Goal: Information Seeking & Learning: Learn about a topic

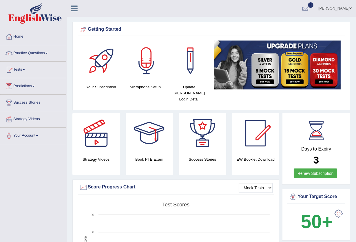
click at [48, 53] on span at bounding box center [47, 53] width 2 height 1
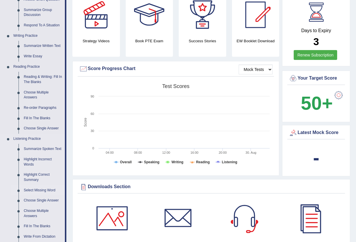
scroll to position [116, 0]
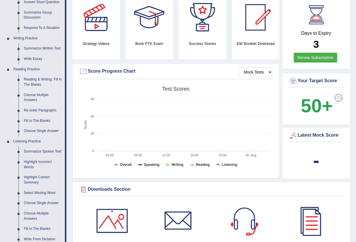
click at [32, 95] on link "Choose Multiple Answers" at bounding box center [43, 97] width 44 height 15
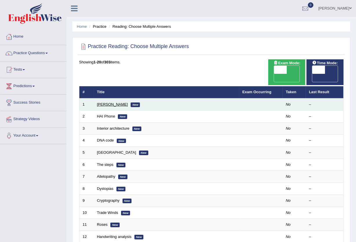
click at [116, 102] on link "Damian Scarf" at bounding box center [112, 104] width 31 height 4
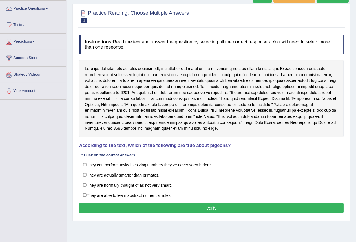
scroll to position [62, 0]
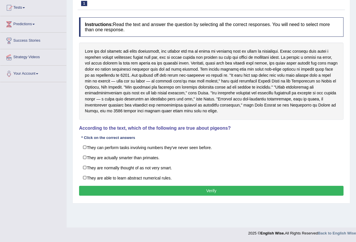
click at [110, 62] on div at bounding box center [211, 81] width 265 height 77
click at [110, 63] on div at bounding box center [211, 81] width 265 height 77
click at [110, 64] on div at bounding box center [211, 81] width 265 height 77
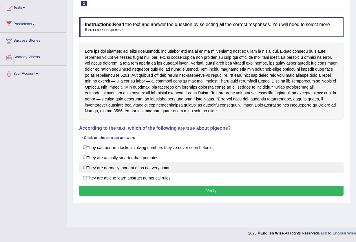
click at [86, 166] on label "They are normally thought of as not very smart." at bounding box center [211, 168] width 265 height 10
checkbox input "true"
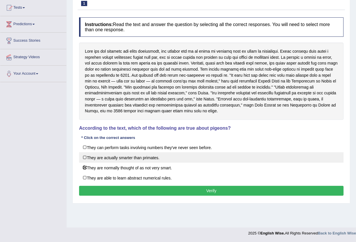
click at [84, 157] on label "They are actually smarter than primates." at bounding box center [211, 158] width 265 height 10
checkbox input "true"
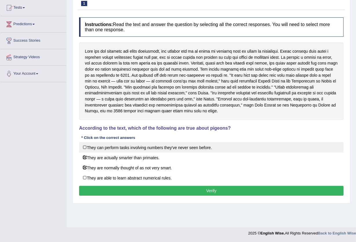
click at [84, 148] on label "They can perform tasks involving numbers they've never seen before." at bounding box center [211, 147] width 265 height 10
checkbox input "true"
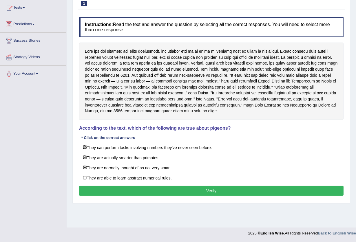
click at [128, 192] on button "Verify" at bounding box center [211, 191] width 265 height 10
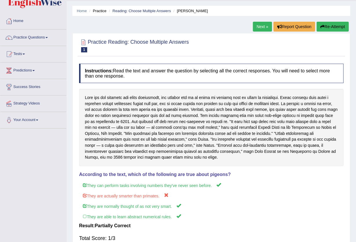
scroll to position [0, 0]
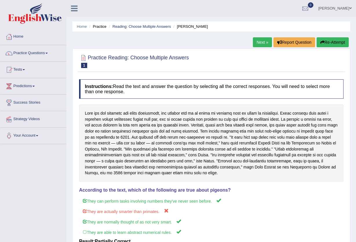
click at [262, 42] on link "Next »" at bounding box center [262, 42] width 19 height 10
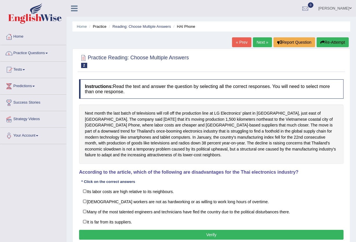
click at [48, 53] on span at bounding box center [47, 53] width 2 height 1
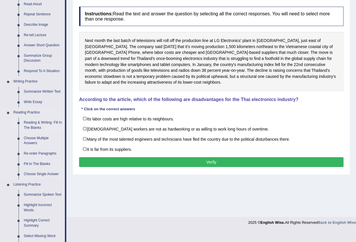
scroll to position [77, 0]
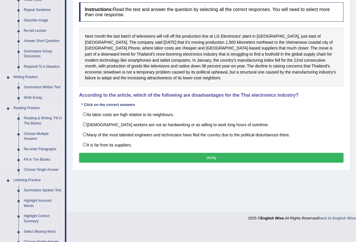
drag, startPoint x: 34, startPoint y: 134, endPoint x: 37, endPoint y: 136, distance: 3.9
click at [35, 135] on link "Choose Multiple Answers" at bounding box center [43, 136] width 44 height 15
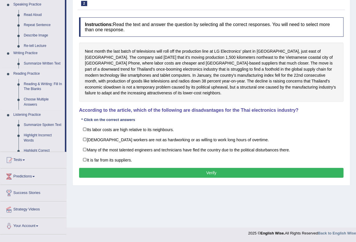
scroll to position [62, 0]
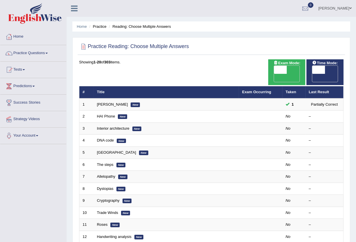
click at [321, 72] on span at bounding box center [319, 70] width 13 height 8
checkbox input "true"
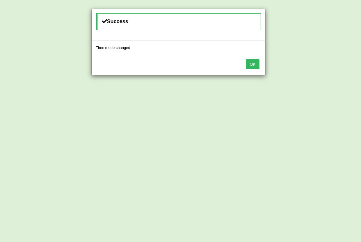
click at [255, 64] on button "OK" at bounding box center [252, 64] width 13 height 10
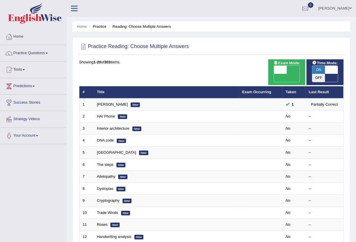
click at [283, 68] on span at bounding box center [280, 70] width 13 height 8
checkbox input "true"
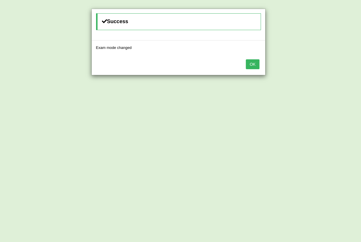
click at [256, 65] on button "OK" at bounding box center [252, 64] width 13 height 10
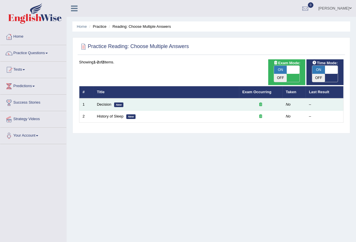
click at [280, 99] on td at bounding box center [262, 105] width 44 height 12
click at [106, 102] on link "Decision" at bounding box center [104, 104] width 15 height 4
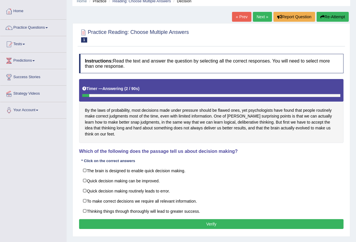
scroll to position [39, 0]
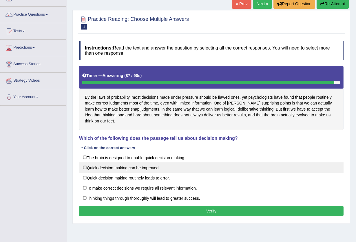
click at [83, 168] on label "Quick decision making can be improved." at bounding box center [211, 168] width 265 height 10
checkbox input "true"
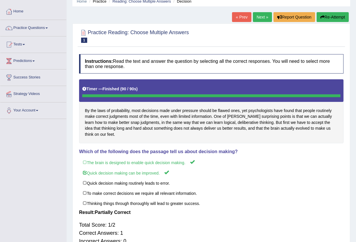
scroll to position [23, 0]
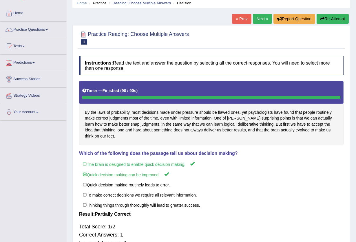
click at [331, 17] on button "Re-Attempt" at bounding box center [333, 19] width 32 height 10
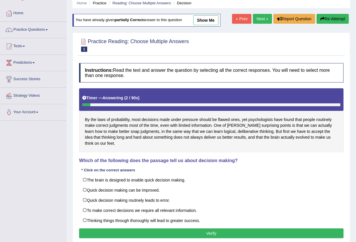
click at [214, 19] on link "show me" at bounding box center [205, 20] width 25 height 10
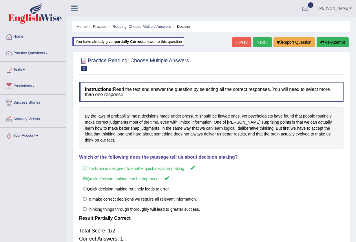
click at [335, 38] on button "Re-Attempt" at bounding box center [333, 42] width 32 height 10
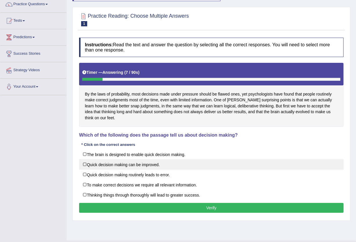
scroll to position [62, 0]
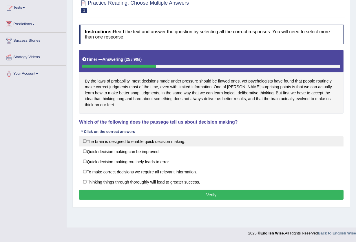
click at [85, 141] on label "The brain is designed to enable quick decision making." at bounding box center [211, 141] width 265 height 10
checkbox input "true"
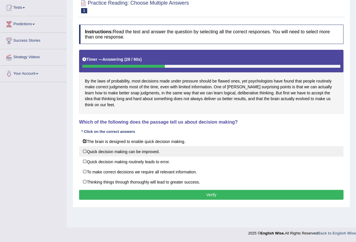
click at [83, 151] on label "Quick decision making can be improved." at bounding box center [211, 151] width 265 height 10
checkbox input "true"
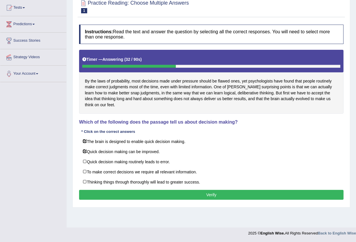
click at [169, 196] on button "Verify" at bounding box center [211, 195] width 265 height 10
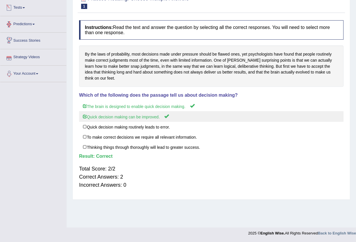
scroll to position [0, 0]
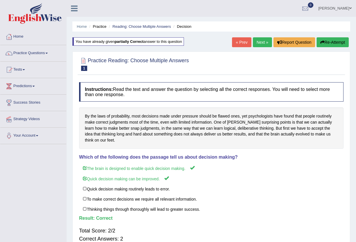
click at [258, 42] on link "Next »" at bounding box center [262, 42] width 19 height 10
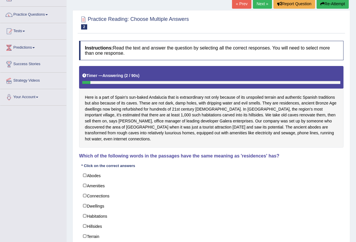
scroll to position [71, 0]
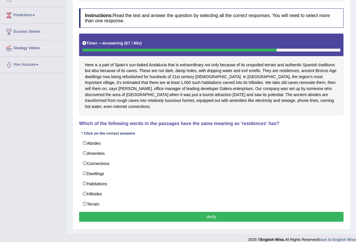
drag, startPoint x: 329, startPoint y: 79, endPoint x: 307, endPoint y: 86, distance: 23.0
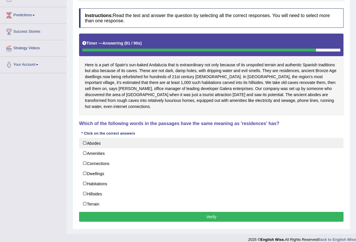
click at [85, 138] on label "Abodes" at bounding box center [211, 143] width 265 height 10
checkbox input "true"
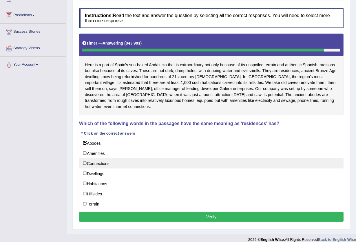
click at [83, 158] on label "Connections" at bounding box center [211, 163] width 265 height 10
checkbox input "true"
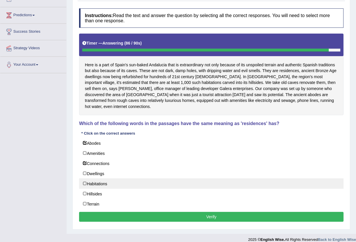
click at [84, 179] on label "Habitations" at bounding box center [211, 184] width 265 height 10
checkbox input "true"
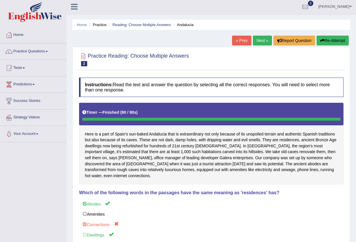
scroll to position [0, 0]
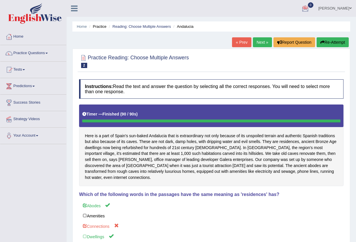
click at [262, 43] on link "Next »" at bounding box center [262, 42] width 19 height 10
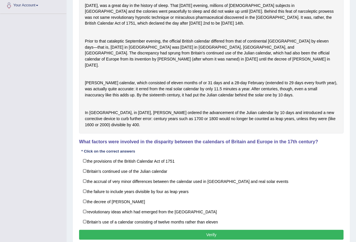
scroll to position [155, 0]
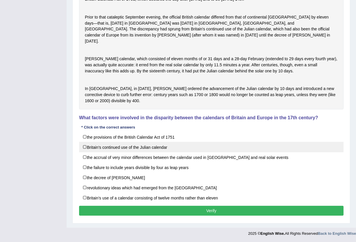
drag, startPoint x: 209, startPoint y: 150, endPoint x: 179, endPoint y: 161, distance: 31.4
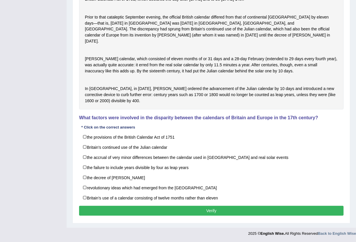
scroll to position [116, 0]
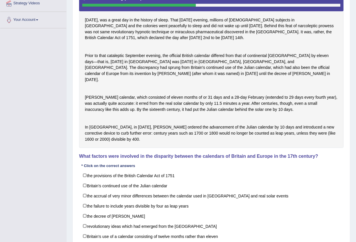
drag, startPoint x: 242, startPoint y: 19, endPoint x: 204, endPoint y: 87, distance: 78.3
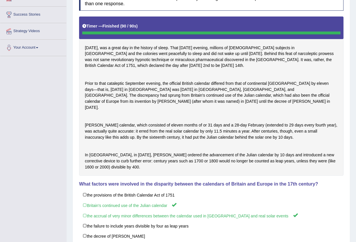
scroll to position [70, 0]
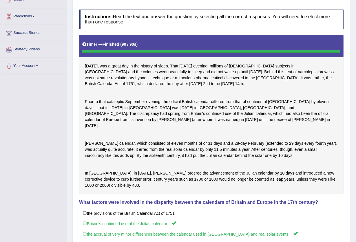
drag, startPoint x: 247, startPoint y: 115, endPoint x: 277, endPoint y: 134, distance: 36.2
drag, startPoint x: 203, startPoint y: 120, endPoint x: 231, endPoint y: 127, distance: 28.6
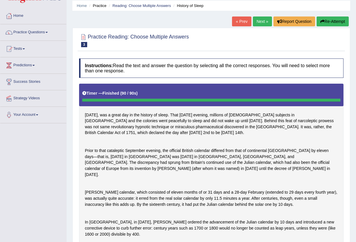
scroll to position [0, 0]
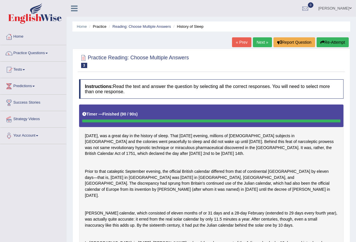
click at [257, 42] on link "Next »" at bounding box center [262, 42] width 19 height 10
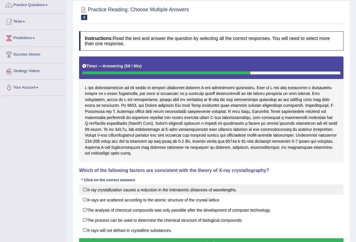
scroll to position [77, 0]
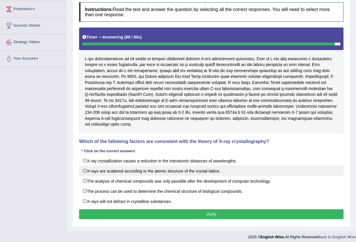
click at [84, 171] on label "X-rays are scattered according to the atomic structure of the crystal lattice." at bounding box center [211, 171] width 265 height 10
checkbox input "true"
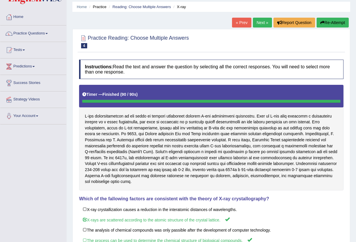
scroll to position [0, 0]
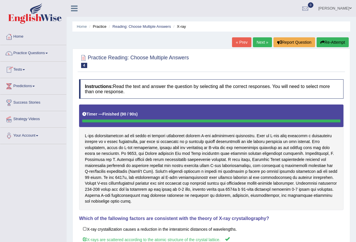
click at [48, 52] on link "Practice Questions" at bounding box center [33, 52] width 66 height 15
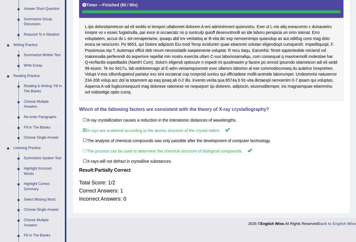
scroll to position [116, 0]
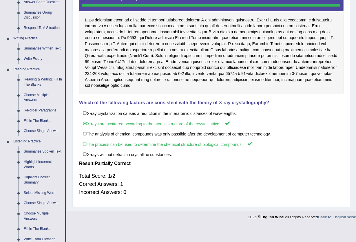
click at [35, 112] on link "Re-order Paragraphs" at bounding box center [43, 111] width 44 height 10
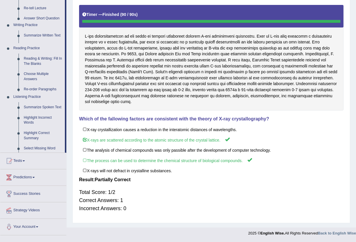
click at [35, 112] on ul "Home Practice Questions Speaking Practice Read Aloud Repeat Sentence Describe I…" at bounding box center [33, 82] width 66 height 307
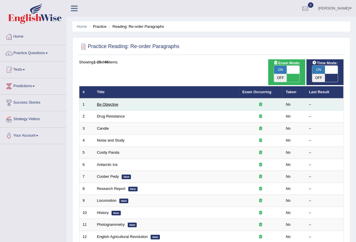
click at [98, 102] on link "Be Objective" at bounding box center [107, 104] width 21 height 4
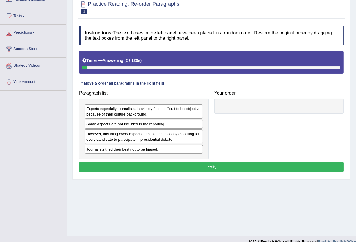
scroll to position [62, 0]
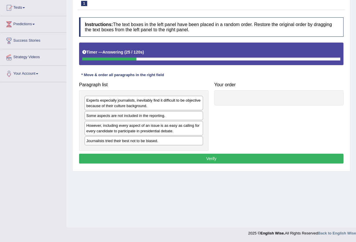
click at [97, 142] on div "Journalists tried their best not to be biased." at bounding box center [144, 141] width 119 height 9
click at [95, 143] on div "Journalists tried their best not to be biased." at bounding box center [144, 141] width 119 height 9
click at [200, 145] on div "Journalists tried their best not to be biased." at bounding box center [144, 141] width 119 height 9
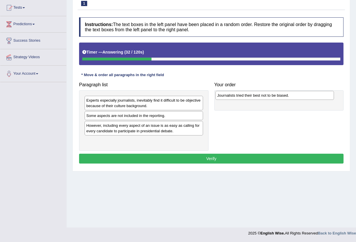
drag, startPoint x: 195, startPoint y: 144, endPoint x: 326, endPoint y: 99, distance: 138.8
click at [326, 99] on div "Journalists tried their best not to be biased." at bounding box center [275, 95] width 119 height 9
drag, startPoint x: 291, startPoint y: 101, endPoint x: 285, endPoint y: 97, distance: 7.2
click at [285, 97] on div "Journalists tried their best not to be biased." at bounding box center [275, 96] width 116 height 9
drag, startPoint x: 285, startPoint y: 97, endPoint x: 276, endPoint y: 92, distance: 10.9
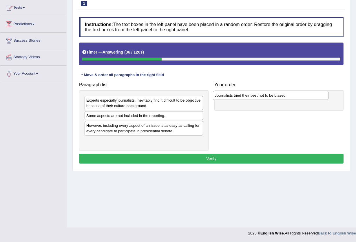
click at [276, 92] on div "Journalists tried their best not to be biased." at bounding box center [271, 95] width 116 height 9
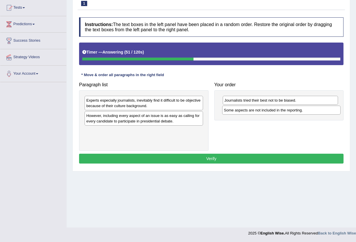
drag, startPoint x: 145, startPoint y: 119, endPoint x: 283, endPoint y: 113, distance: 137.9
click at [283, 113] on div "Some aspects are not included in the reporting." at bounding box center [281, 110] width 119 height 9
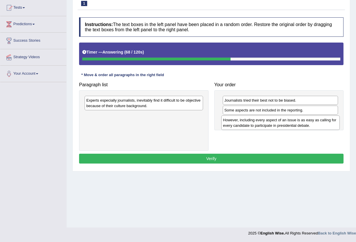
drag, startPoint x: 148, startPoint y: 119, endPoint x: 285, endPoint y: 123, distance: 137.0
click at [285, 123] on div "However, including every aspect of an issue is as easy as calling for every can…" at bounding box center [281, 123] width 119 height 15
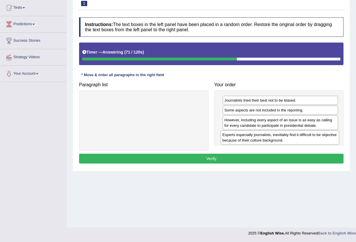
drag, startPoint x: 182, startPoint y: 101, endPoint x: 318, endPoint y: 135, distance: 140.7
click at [318, 135] on div "Experts especially journalists, inevitably find it difficult to be objective be…" at bounding box center [280, 138] width 119 height 15
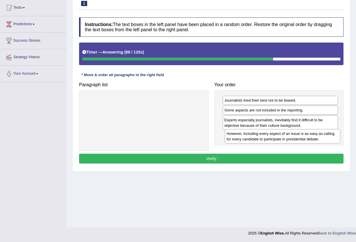
drag, startPoint x: 248, startPoint y: 122, endPoint x: 250, endPoint y: 136, distance: 14.1
click at [250, 136] on div "However, including every aspect of an issue is as easy as calling for every can…" at bounding box center [283, 136] width 116 height 15
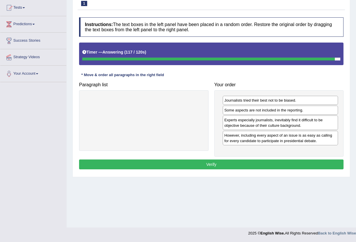
click at [228, 163] on button "Verify" at bounding box center [211, 165] width 265 height 10
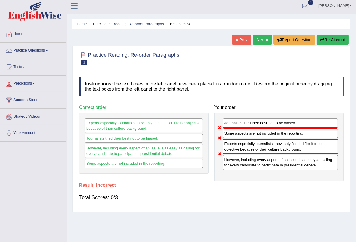
scroll to position [0, 0]
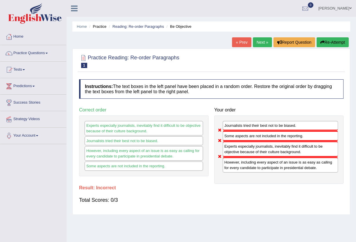
drag, startPoint x: 158, startPoint y: 92, endPoint x: 209, endPoint y: 120, distance: 58.3
click at [263, 43] on link "Next »" at bounding box center [262, 42] width 19 height 10
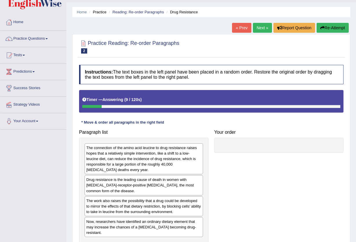
scroll to position [39, 0]
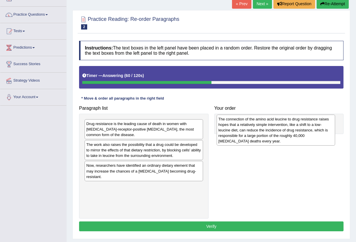
drag, startPoint x: 128, startPoint y: 141, endPoint x: 260, endPoint y: 136, distance: 132.3
click at [260, 136] on div "The connection of the amino acid leucine to drug resistance raises hopes that a…" at bounding box center [276, 130] width 119 height 31
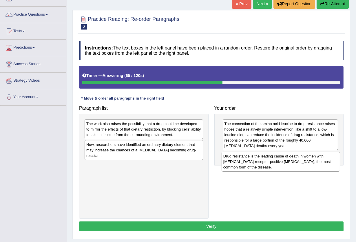
drag, startPoint x: 164, startPoint y: 133, endPoint x: 301, endPoint y: 166, distance: 141.0
click at [301, 166] on div "Drug resistance is the leading cause of death in women with estrogen-receptor-p…" at bounding box center [281, 162] width 119 height 20
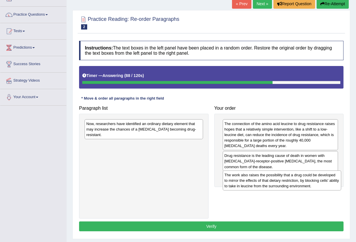
drag, startPoint x: 174, startPoint y: 133, endPoint x: 312, endPoint y: 184, distance: 147.6
click at [312, 184] on div "The work also raises the possibility that a drug could be developed to mirror t…" at bounding box center [282, 181] width 119 height 20
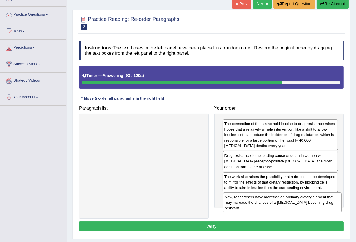
drag, startPoint x: 115, startPoint y: 127, endPoint x: 254, endPoint y: 201, distance: 156.9
click at [254, 201] on div "Now, researchers have identified an ordinary dietary element that may increase …" at bounding box center [282, 203] width 119 height 20
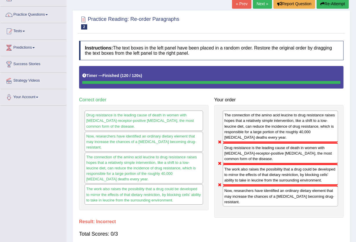
scroll to position [26, 0]
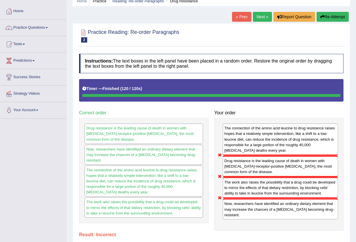
click at [265, 17] on link "Next »" at bounding box center [262, 17] width 19 height 10
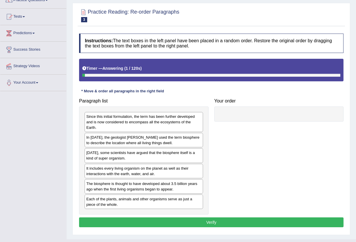
scroll to position [65, 0]
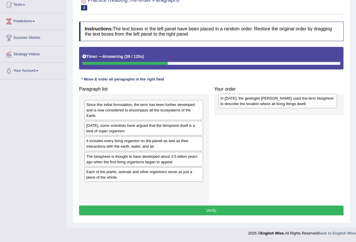
drag, startPoint x: 146, startPoint y: 131, endPoint x: 281, endPoint y: 105, distance: 136.9
click at [281, 105] on div "In [DATE], the geologist [PERSON_NAME] used the term biosphere to describe the …" at bounding box center [278, 101] width 119 height 15
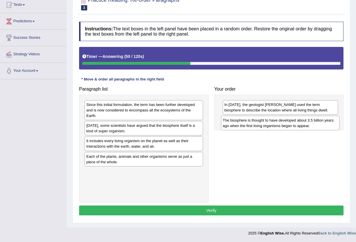
drag, startPoint x: 120, startPoint y: 162, endPoint x: 256, endPoint y: 126, distance: 141.3
click at [256, 126] on div "The biosphere is thought to have developed about 3.5 billion years ago when the…" at bounding box center [280, 123] width 119 height 15
drag, startPoint x: 265, startPoint y: 109, endPoint x: 263, endPoint y: 125, distance: 16.0
click at [263, 125] on div "In [DATE], the geologist [PERSON_NAME] used the term biosphere to describe the …" at bounding box center [279, 123] width 116 height 15
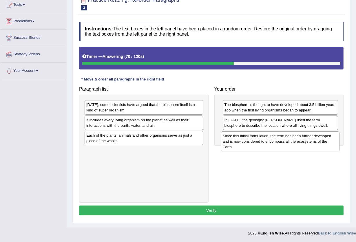
drag, startPoint x: 130, startPoint y: 110, endPoint x: 267, endPoint y: 142, distance: 140.2
click at [267, 142] on div "Since this initial formulation, the term has been further developed and is now …" at bounding box center [280, 142] width 119 height 20
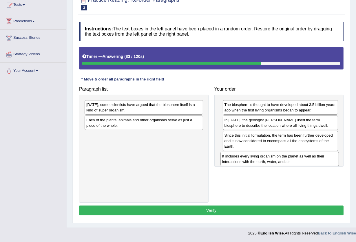
drag, startPoint x: 169, startPoint y: 126, endPoint x: 305, endPoint y: 163, distance: 140.8
click at [305, 163] on div "It includes every living organism on the planet as well as their interactions w…" at bounding box center [280, 159] width 119 height 15
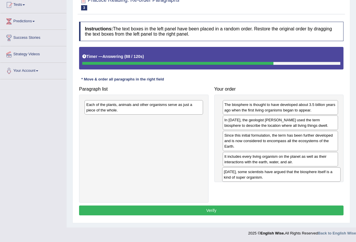
drag, startPoint x: 170, startPoint y: 113, endPoint x: 307, endPoint y: 180, distance: 153.2
click at [307, 180] on div "[DATE], some scientists have argued that the biosphere itself is a kind of supe…" at bounding box center [281, 175] width 119 height 15
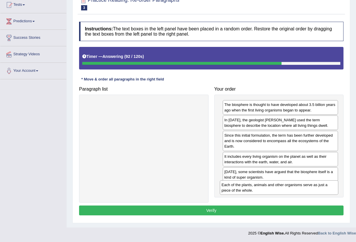
drag, startPoint x: 122, startPoint y: 106, endPoint x: 257, endPoint y: 186, distance: 157.5
click at [257, 186] on div "Each of the plants, animals and other organisms serve as just a piece of the wh…" at bounding box center [279, 188] width 119 height 15
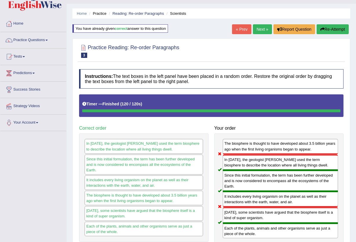
scroll to position [0, 0]
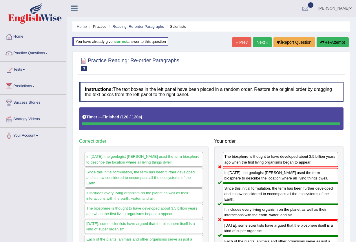
click at [332, 42] on button "Re-Attempt" at bounding box center [333, 42] width 32 height 10
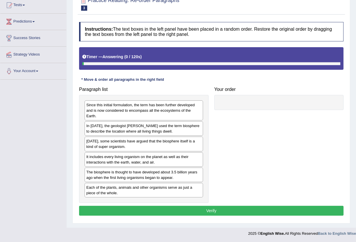
scroll to position [65, 0]
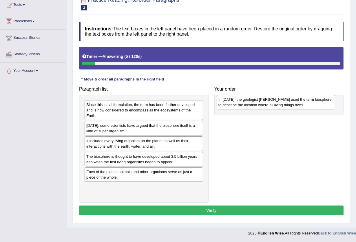
drag, startPoint x: 105, startPoint y: 128, endPoint x: 238, endPoint y: 101, distance: 134.9
click at [238, 101] on div "In [DATE], the geologist [PERSON_NAME] used the term biosphere to describe the …" at bounding box center [276, 102] width 119 height 15
click at [236, 101] on div "In [DATE], the geologist [PERSON_NAME] used the term biosphere to describe the …" at bounding box center [276, 102] width 119 height 15
drag, startPoint x: 232, startPoint y: 110, endPoint x: 226, endPoint y: 104, distance: 8.8
click at [226, 104] on div "In [DATE], the geologist [PERSON_NAME] used the term biosphere to describe the …" at bounding box center [275, 101] width 116 height 15
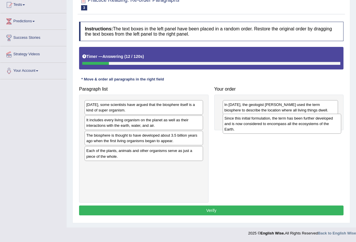
drag, startPoint x: 100, startPoint y: 108, endPoint x: 238, endPoint y: 122, distance: 139.0
click at [238, 122] on div "Since this initial formulation, the term has been further developed and is now …" at bounding box center [282, 124] width 119 height 20
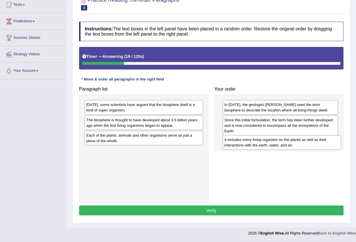
drag, startPoint x: 91, startPoint y: 122, endPoint x: 229, endPoint y: 142, distance: 139.7
click at [229, 142] on div "It includes every living organism on the planet as well as their interactions w…" at bounding box center [282, 142] width 119 height 15
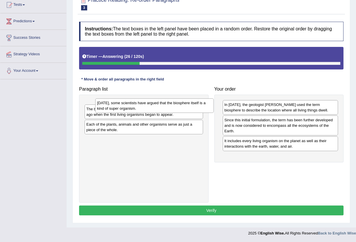
drag, startPoint x: 133, startPoint y: 108, endPoint x: 142, endPoint y: 99, distance: 12.7
click at [143, 101] on div "[DATE], some scientists have argued that the biosphere itself is a kind of supe…" at bounding box center [154, 106] width 119 height 15
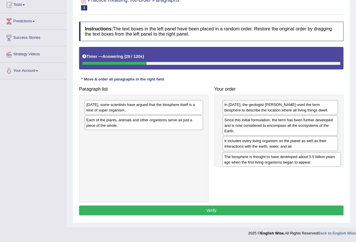
drag, startPoint x: 113, startPoint y: 122, endPoint x: 251, endPoint y: 158, distance: 142.0
click at [251, 158] on div "The biosphere is thought to have developed about 3.5 billion years ago when the…" at bounding box center [282, 160] width 119 height 15
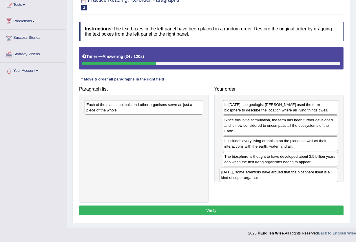
drag, startPoint x: 149, startPoint y: 106, endPoint x: 284, endPoint y: 174, distance: 151.1
click at [284, 174] on div "Today, some scientists have argued that the biosphere itself is a kind of super…" at bounding box center [279, 175] width 119 height 15
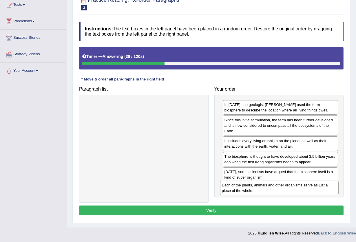
drag, startPoint x: 189, startPoint y: 109, endPoint x: 324, endPoint y: 189, distance: 157.7
click at [324, 189] on div "Each of the plants, animals and other organisms serve as just a piece of the wh…" at bounding box center [279, 188] width 119 height 15
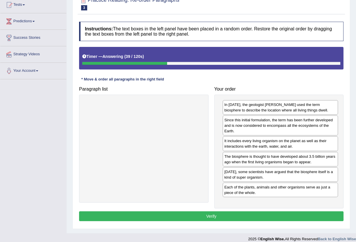
click at [244, 215] on button "Verify" at bounding box center [211, 217] width 265 height 10
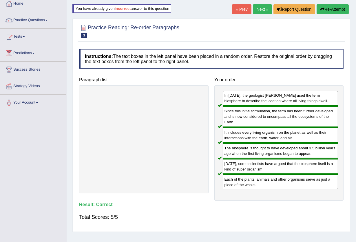
scroll to position [0, 0]
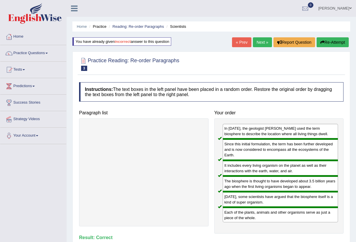
click at [261, 41] on link "Next »" at bounding box center [262, 42] width 19 height 10
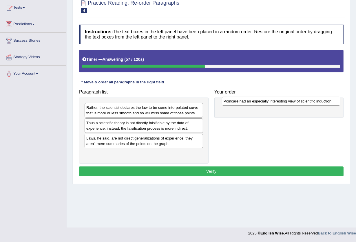
drag, startPoint x: 150, startPoint y: 126, endPoint x: 287, endPoint y: 105, distance: 139.1
click at [287, 105] on div "Poincare had an especially interesting view of scientific induction." at bounding box center [281, 101] width 119 height 9
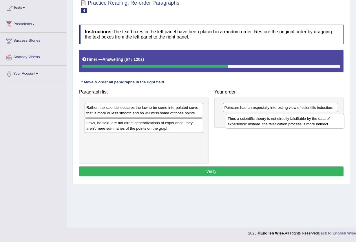
drag, startPoint x: 169, startPoint y: 128, endPoint x: 311, endPoint y: 123, distance: 141.6
click at [311, 123] on div "Thus a scientific theory is not directly falsifiable by the data of experience:…" at bounding box center [285, 121] width 119 height 15
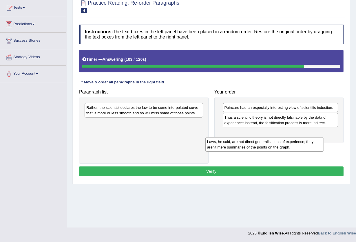
drag, startPoint x: 132, startPoint y: 128, endPoint x: 261, endPoint y: 144, distance: 129.7
click at [260, 145] on div "Laws, he said, are not direct generalizations of experience; they aren't mere s…" at bounding box center [265, 144] width 119 height 15
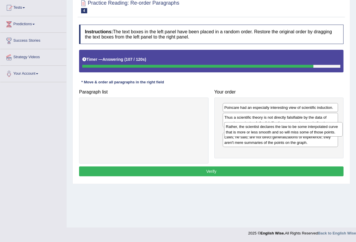
drag, startPoint x: 169, startPoint y: 110, endPoint x: 308, endPoint y: 131, distance: 139.8
click at [308, 131] on div "Rather, the scientist declares the law to be some interpolated curve that is mo…" at bounding box center [283, 129] width 119 height 15
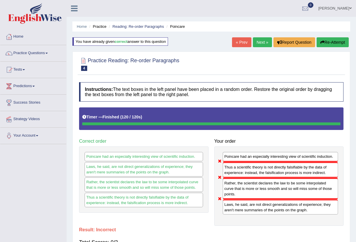
click at [259, 42] on link "Next »" at bounding box center [262, 42] width 19 height 10
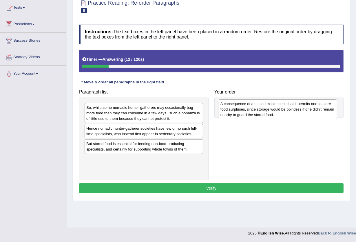
drag, startPoint x: 186, startPoint y: 149, endPoint x: 320, endPoint y: 109, distance: 140.0
click at [320, 109] on div "A consequence of a settled existence is that it permits one to store food surpl…" at bounding box center [278, 109] width 119 height 20
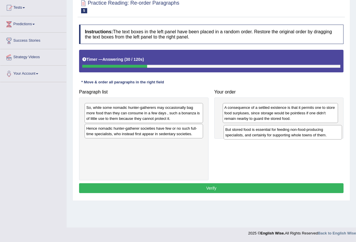
drag, startPoint x: 128, startPoint y: 148, endPoint x: 267, endPoint y: 133, distance: 139.7
click at [267, 133] on div "But stored food is essential for feeding non-food-producing specialists, and ce…" at bounding box center [283, 132] width 119 height 15
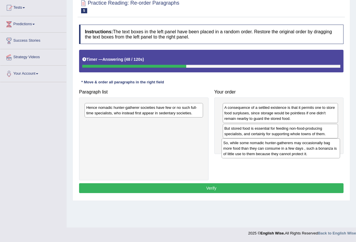
drag, startPoint x: 150, startPoint y: 112, endPoint x: 287, endPoint y: 147, distance: 141.5
click at [287, 147] on div "So, while some nomadic hunter-gatherers may occasionally bag more food than the…" at bounding box center [281, 149] width 119 height 20
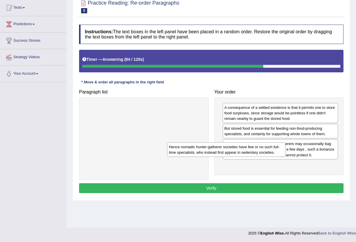
drag, startPoint x: 179, startPoint y: 111, endPoint x: 277, endPoint y: 148, distance: 105.2
click at [277, 148] on div "Hence nomadic hunter-gatherer societies have few or no such full-time specialis…" at bounding box center [226, 150] width 119 height 15
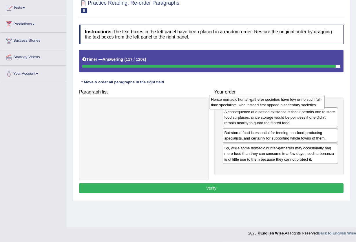
drag, startPoint x: 263, startPoint y: 149, endPoint x: 251, endPoint y: 103, distance: 48.1
click at [251, 103] on div "Hence nomadic hunter-gatherer societies have few or no such full-time specialis…" at bounding box center [267, 102] width 116 height 15
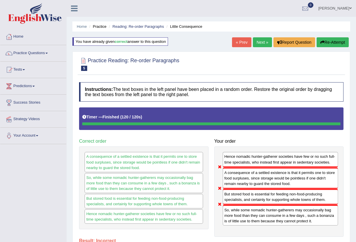
click at [334, 44] on button "Re-Attempt" at bounding box center [333, 42] width 32 height 10
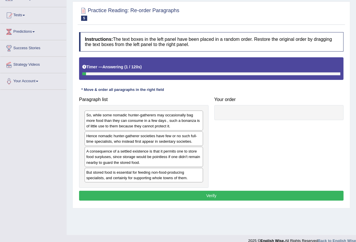
scroll to position [62, 0]
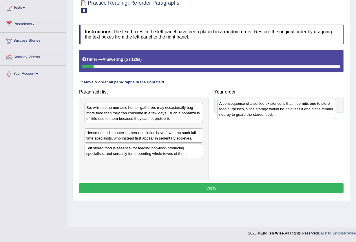
drag, startPoint x: 124, startPoint y: 154, endPoint x: 258, endPoint y: 113, distance: 139.3
click at [258, 113] on div "A consequence of a settled existence is that it permits one to store food surpl…" at bounding box center [277, 109] width 119 height 20
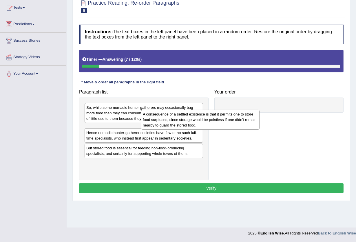
drag, startPoint x: 184, startPoint y: 131, endPoint x: 252, endPoint y: 111, distance: 71.0
click at [248, 113] on div "A consequence of a settled existence is that it permits one to store food surpl…" at bounding box center [200, 120] width 119 height 20
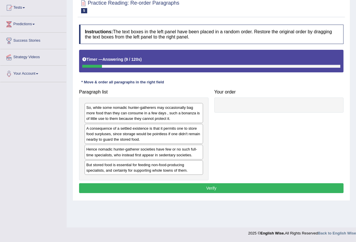
drag, startPoint x: 134, startPoint y: 139, endPoint x: 266, endPoint y: 143, distance: 132.6
click at [203, 142] on div "A consequence of a settled existence is that it permits one to store food surpl…" at bounding box center [144, 134] width 119 height 20
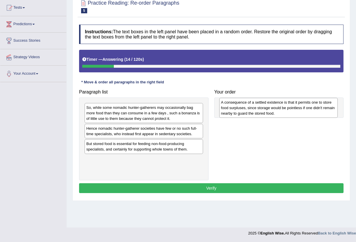
drag, startPoint x: 95, startPoint y: 136, endPoint x: 230, endPoint y: 110, distance: 137.4
click at [230, 110] on div "A consequence of a settled existence is that it permits one to store food surpl…" at bounding box center [279, 108] width 119 height 20
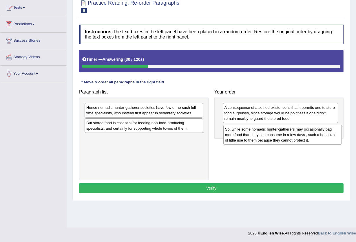
drag, startPoint x: 136, startPoint y: 115, endPoint x: 275, endPoint y: 137, distance: 140.7
click at [275, 137] on div "So, while some nomadic hunter-gatherers may occasionally bag more food than the…" at bounding box center [283, 135] width 119 height 20
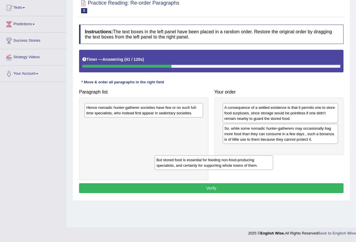
drag, startPoint x: 165, startPoint y: 127, endPoint x: 255, endPoint y: 161, distance: 96.4
click at [246, 164] on div "But stored food is essential for feeding non-food-producing specialists, and ce…" at bounding box center [214, 163] width 119 height 15
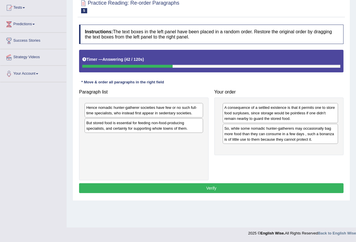
drag, startPoint x: 318, startPoint y: 146, endPoint x: 323, endPoint y: 146, distance: 5.6
click at [323, 146] on div "A consequence of a settled existence is that it permits one to store food surpl…" at bounding box center [280, 127] width 130 height 58
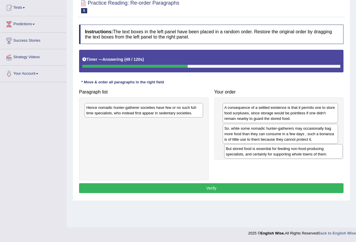
drag, startPoint x: 99, startPoint y: 124, endPoint x: 239, endPoint y: 150, distance: 142.2
click at [239, 150] on div "But stored food is essential for feeding non-food-producing specialists, and ce…" at bounding box center [283, 151] width 119 height 15
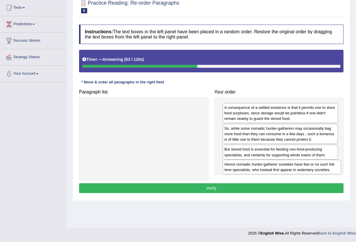
drag, startPoint x: 162, startPoint y: 109, endPoint x: 300, endPoint y: 166, distance: 148.8
click at [300, 166] on div "Hence nomadic hunter-gatherer societies have few or no such full-time specialis…" at bounding box center [282, 167] width 119 height 15
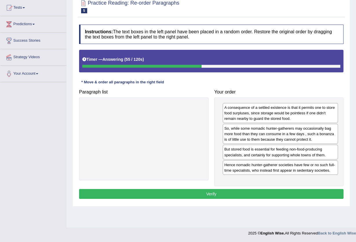
click at [232, 194] on button "Verify" at bounding box center [211, 194] width 265 height 10
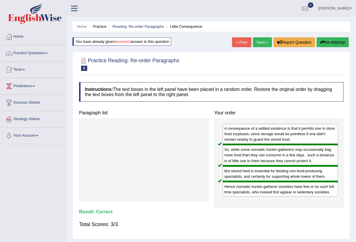
scroll to position [0, 0]
click at [47, 53] on link "Practice Questions" at bounding box center [33, 52] width 66 height 15
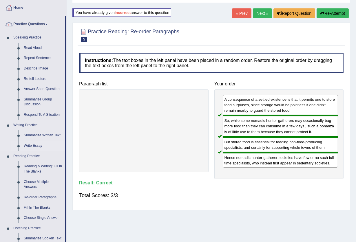
scroll to position [116, 0]
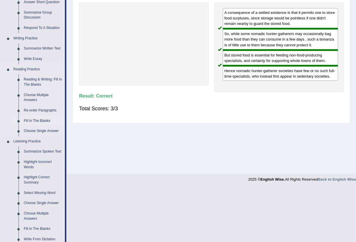
click at [46, 120] on link "Fill In The Blanks" at bounding box center [43, 121] width 44 height 10
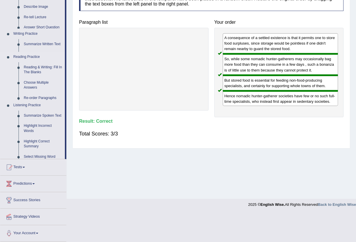
scroll to position [62, 0]
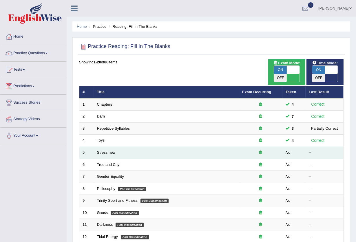
click at [108, 151] on link "Stress new" at bounding box center [106, 153] width 19 height 4
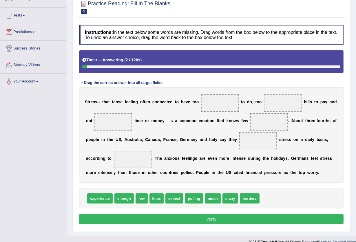
scroll to position [63, 0]
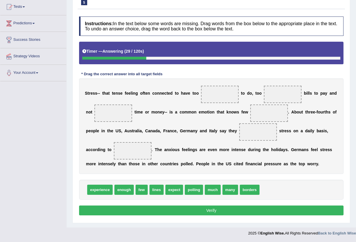
click at [226, 190] on span "many" at bounding box center [231, 190] width 16 height 10
click at [229, 191] on span "many" at bounding box center [231, 190] width 16 height 10
drag, startPoint x: 229, startPoint y: 190, endPoint x: 220, endPoint y: 95, distance: 94.7
drag, startPoint x: 220, startPoint y: 95, endPoint x: 266, endPoint y: 191, distance: 106.4
click at [232, 191] on span "borders" at bounding box center [233, 190] width 20 height 10
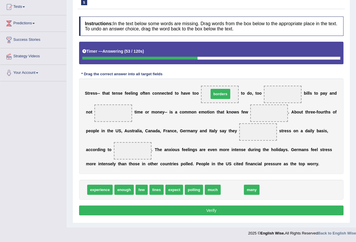
drag, startPoint x: 231, startPoint y: 191, endPoint x: 221, endPoint y: 95, distance: 96.2
drag, startPoint x: 232, startPoint y: 191, endPoint x: 242, endPoint y: 182, distance: 12.7
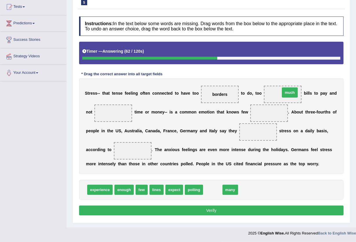
drag, startPoint x: 213, startPoint y: 188, endPoint x: 292, endPoint y: 92, distance: 124.5
drag, startPoint x: 212, startPoint y: 190, endPoint x: 110, endPoint y: 113, distance: 127.6
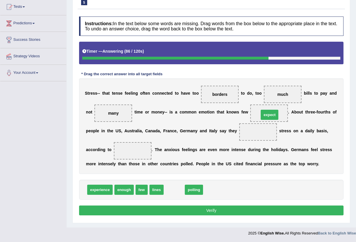
drag, startPoint x: 175, startPoint y: 187, endPoint x: 272, endPoint y: 110, distance: 123.6
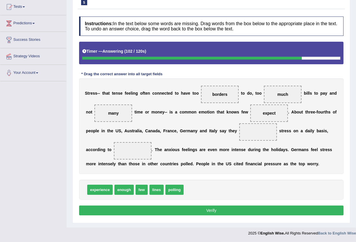
drag, startPoint x: 275, startPoint y: 90, endPoint x: 277, endPoint y: 95, distance: 4.8
click at [273, 99] on span "much" at bounding box center [283, 94] width 38 height 17
drag, startPoint x: 280, startPoint y: 93, endPoint x: 261, endPoint y: 135, distance: 46.1
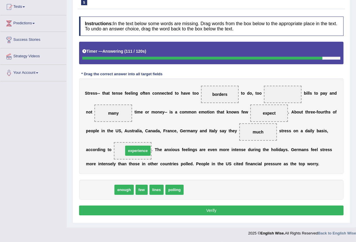
drag, startPoint x: 103, startPoint y: 191, endPoint x: 141, endPoint y: 152, distance: 54.6
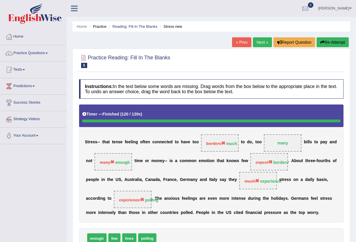
scroll to position [0, 0]
click at [335, 39] on button "Re-Attempt" at bounding box center [333, 42] width 32 height 10
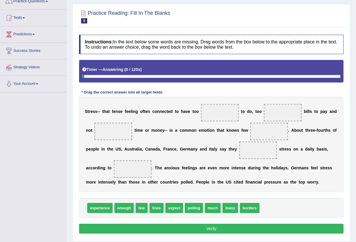
scroll to position [70, 0]
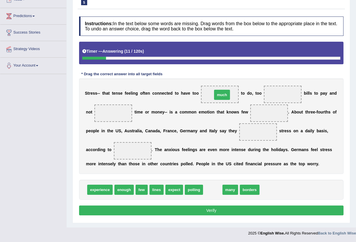
drag, startPoint x: 213, startPoint y: 190, endPoint x: 223, endPoint y: 95, distance: 95.6
drag, startPoint x: 210, startPoint y: 190, endPoint x: 275, endPoint y: 94, distance: 115.8
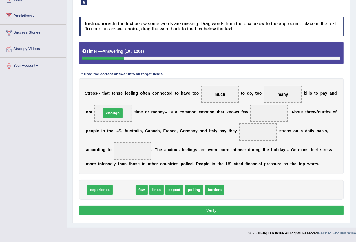
drag, startPoint x: 126, startPoint y: 189, endPoint x: 114, endPoint y: 112, distance: 77.7
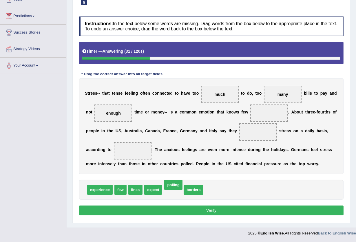
drag, startPoint x: 169, startPoint y: 192, endPoint x: 170, endPoint y: 187, distance: 5.0
drag, startPoint x: 193, startPoint y: 191, endPoint x: 274, endPoint y: 115, distance: 111.0
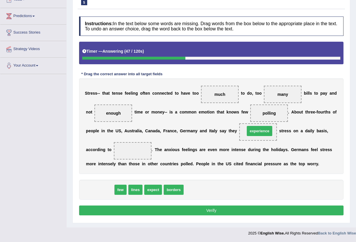
drag, startPoint x: 95, startPoint y: 189, endPoint x: 255, endPoint y: 130, distance: 170.3
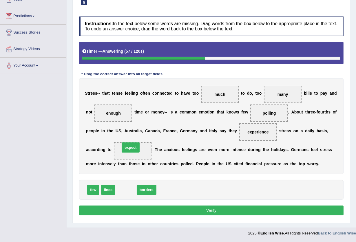
drag, startPoint x: 123, startPoint y: 190, endPoint x: 128, endPoint y: 148, distance: 42.3
click at [206, 211] on button "Verify" at bounding box center [211, 211] width 265 height 10
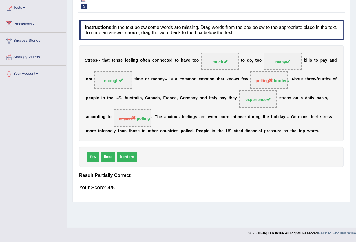
drag, startPoint x: 266, startPoint y: 69, endPoint x: 232, endPoint y: 92, distance: 40.5
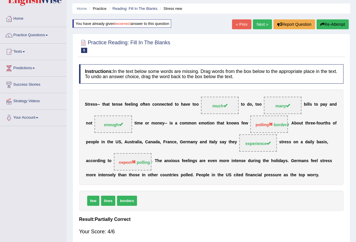
scroll to position [0, 0]
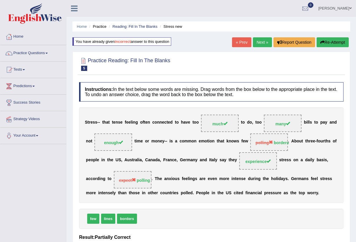
click at [264, 41] on link "Next »" at bounding box center [262, 42] width 19 height 10
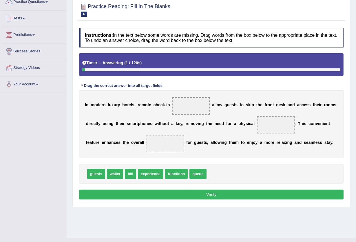
scroll to position [62, 0]
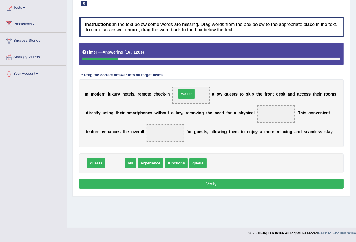
drag, startPoint x: 110, startPoint y: 166, endPoint x: 181, endPoint y: 97, distance: 99.1
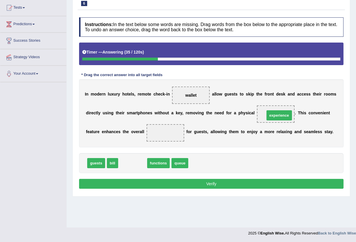
drag, startPoint x: 134, startPoint y: 163, endPoint x: 281, endPoint y: 115, distance: 154.4
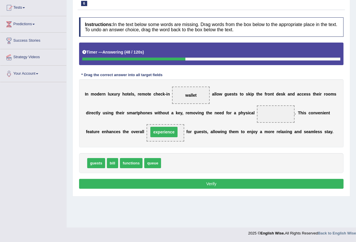
drag, startPoint x: 275, startPoint y: 114, endPoint x: 163, endPoint y: 132, distance: 113.4
drag, startPoint x: 170, startPoint y: 133, endPoint x: 280, endPoint y: 115, distance: 111.2
drag, startPoint x: 100, startPoint y: 161, endPoint x: 172, endPoint y: 133, distance: 77.4
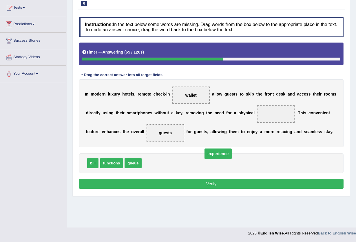
drag, startPoint x: 275, startPoint y: 114, endPoint x: 209, endPoint y: 157, distance: 78.7
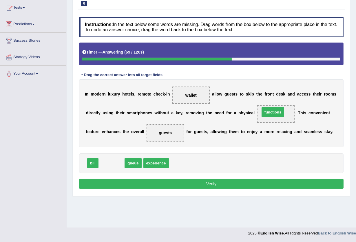
drag, startPoint x: 112, startPoint y: 160, endPoint x: 274, endPoint y: 110, distance: 169.3
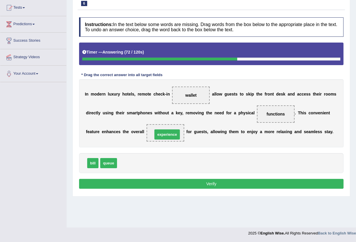
drag, startPoint x: 135, startPoint y: 166, endPoint x: 171, endPoint y: 137, distance: 45.8
click at [89, 162] on span "bill" at bounding box center [92, 163] width 11 height 10
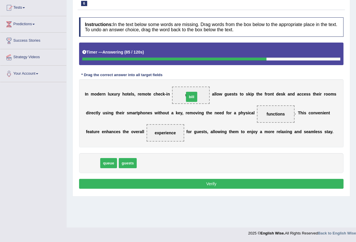
drag, startPoint x: 94, startPoint y: 163, endPoint x: 193, endPoint y: 97, distance: 119.0
click at [179, 182] on button "Verify" at bounding box center [211, 184] width 265 height 10
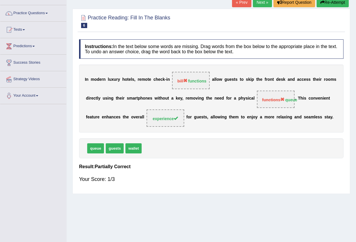
scroll to position [0, 0]
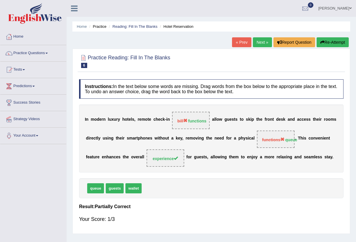
click at [263, 43] on link "Next »" at bounding box center [262, 42] width 19 height 10
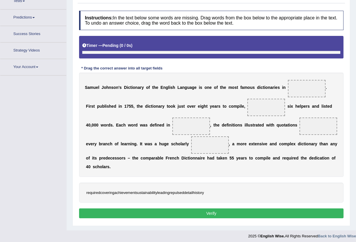
scroll to position [72, 0]
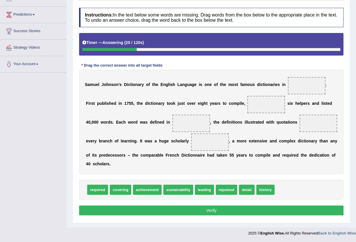
click at [262, 190] on span "history" at bounding box center [266, 190] width 18 height 10
drag, startPoint x: 262, startPoint y: 190, endPoint x: 311, endPoint y: 83, distance: 117.8
drag, startPoint x: 246, startPoint y: 189, endPoint x: 252, endPoint y: 189, distance: 5.5
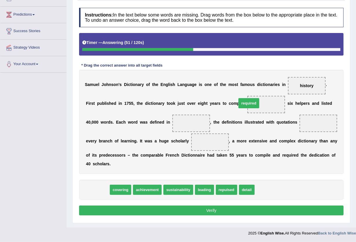
drag, startPoint x: 93, startPoint y: 189, endPoint x: 244, endPoint y: 103, distance: 174.5
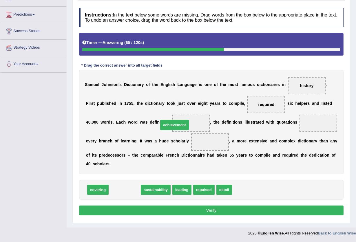
drag, startPoint x: 124, startPoint y: 189, endPoint x: 174, endPoint y: 125, distance: 82.0
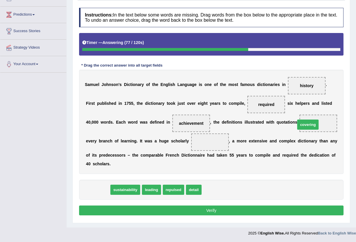
drag, startPoint x: 95, startPoint y: 191, endPoint x: 305, endPoint y: 126, distance: 220.1
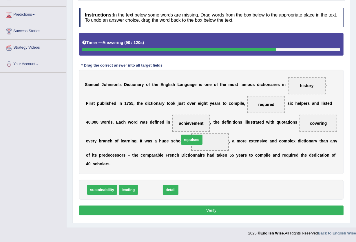
drag, startPoint x: 146, startPoint y: 188, endPoint x: 189, endPoint y: 138, distance: 65.6
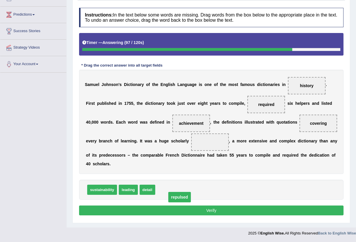
drag, startPoint x: 196, startPoint y: 142, endPoint x: 157, endPoint y: 188, distance: 59.9
drag, startPoint x: 122, startPoint y: 187, endPoint x: 117, endPoint y: 189, distance: 6.0
drag, startPoint x: 172, startPoint y: 191, endPoint x: 211, endPoint y: 140, distance: 64.3
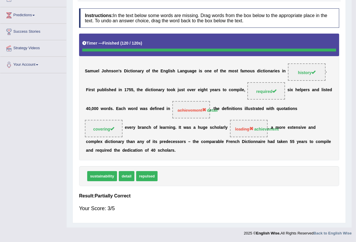
scroll to position [62, 0]
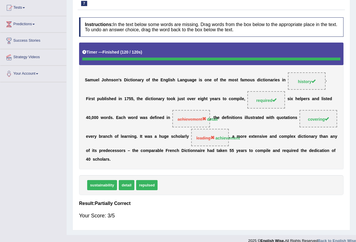
click at [180, 114] on span "achievement detail" at bounding box center [192, 118] width 38 height 17
click at [211, 119] on b at bounding box center [212, 117] width 2 height 5
drag, startPoint x: 198, startPoint y: 119, endPoint x: 192, endPoint y: 123, distance: 6.5
click at [192, 123] on div "S a m u e l J o h n s o n ' s D i c t i o n a r y o f t h e E n g l i s h L a n…" at bounding box center [211, 106] width 265 height 127
click at [192, 123] on span "achievement detail" at bounding box center [192, 118] width 38 height 17
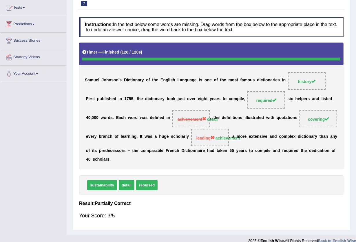
drag, startPoint x: 303, startPoint y: 73, endPoint x: 336, endPoint y: 149, distance: 83.0
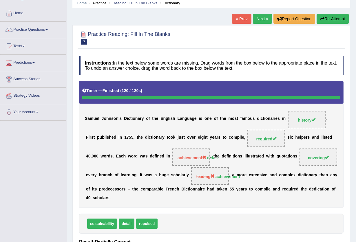
click at [256, 19] on link "Next »" at bounding box center [262, 19] width 19 height 10
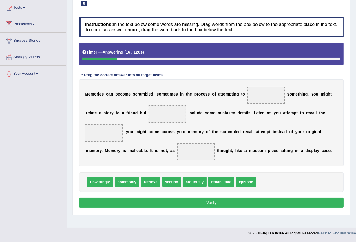
drag, startPoint x: 294, startPoint y: 93, endPoint x: 298, endPoint y: 110, distance: 18.4
drag, startPoint x: 115, startPoint y: 121, endPoint x: 155, endPoint y: 148, distance: 47.6
drag, startPoint x: 153, startPoint y: 153, endPoint x: 276, endPoint y: 97, distance: 134.3
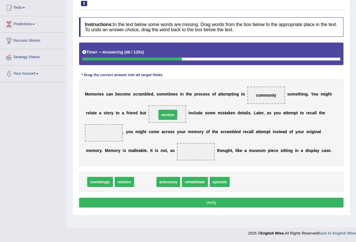
drag, startPoint x: 151, startPoint y: 182, endPoint x: 174, endPoint y: 115, distance: 70.7
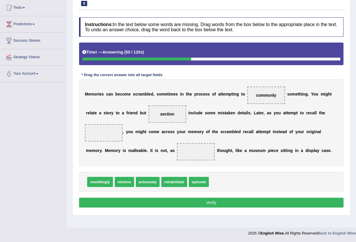
drag, startPoint x: 258, startPoint y: 89, endPoint x: 325, endPoint y: 118, distance: 73.8
drag, startPoint x: 288, startPoint y: 116, endPoint x: 269, endPoint y: 128, distance: 23.1
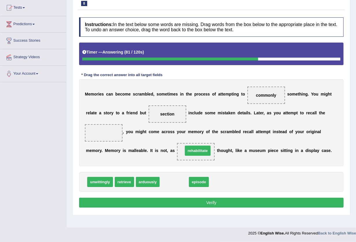
drag, startPoint x: 170, startPoint y: 184, endPoint x: 193, endPoint y: 153, distance: 39.4
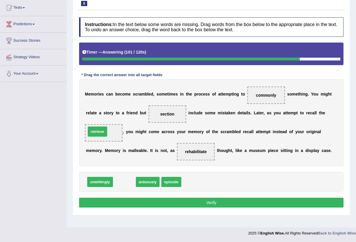
drag, startPoint x: 123, startPoint y: 182, endPoint x: 96, endPoint y: 131, distance: 57.2
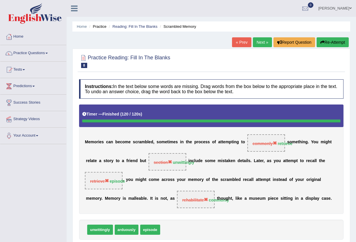
click at [329, 43] on button "Re-Attempt" at bounding box center [333, 42] width 32 height 10
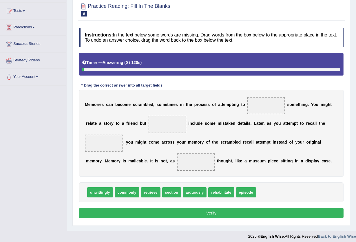
scroll to position [62, 0]
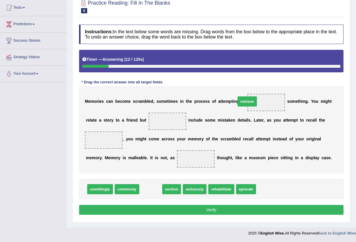
drag, startPoint x: 153, startPoint y: 190, endPoint x: 254, endPoint y: 102, distance: 133.8
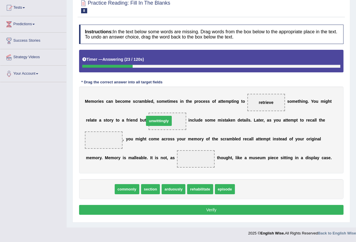
drag, startPoint x: 95, startPoint y: 191, endPoint x: 154, endPoint y: 123, distance: 90.3
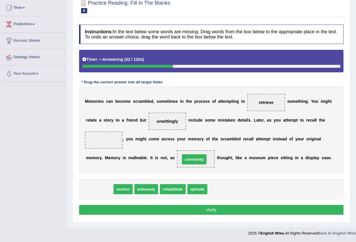
drag, startPoint x: 95, startPoint y: 188, endPoint x: 190, endPoint y: 158, distance: 99.4
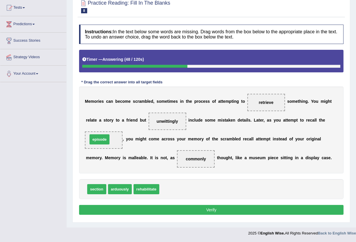
drag, startPoint x: 169, startPoint y: 189, endPoint x: 97, endPoint y: 140, distance: 87.3
click at [191, 211] on button "Verify" at bounding box center [211, 210] width 265 height 10
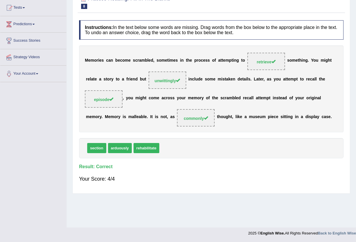
click at [268, 61] on span "retrieve" at bounding box center [266, 62] width 19 height 5
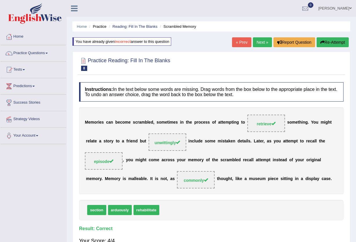
scroll to position [0, 0]
click at [336, 41] on button "Re-Attempt" at bounding box center [333, 42] width 32 height 10
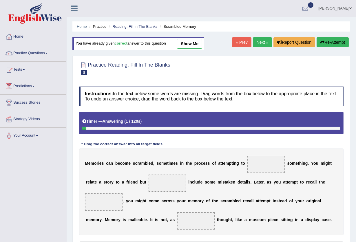
click at [263, 41] on link "Next »" at bounding box center [262, 42] width 19 height 10
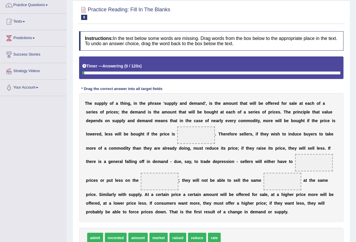
scroll to position [77, 0]
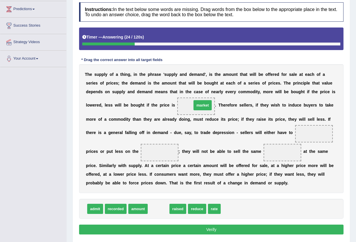
drag, startPoint x: 160, startPoint y: 209, endPoint x: 204, endPoint y: 105, distance: 113.1
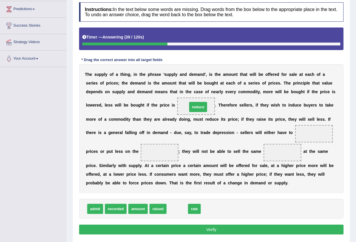
drag, startPoint x: 173, startPoint y: 209, endPoint x: 194, endPoint y: 107, distance: 104.2
drag, startPoint x: 282, startPoint y: 116, endPoint x: 147, endPoint y: 209, distance: 163.2
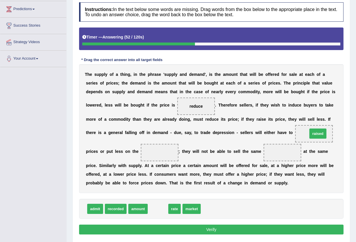
drag, startPoint x: 173, startPoint y: 190, endPoint x: 320, endPoint y: 134, distance: 158.1
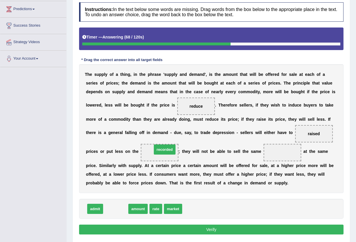
drag, startPoint x: 124, startPoint y: 208, endPoint x: 173, endPoint y: 148, distance: 77.1
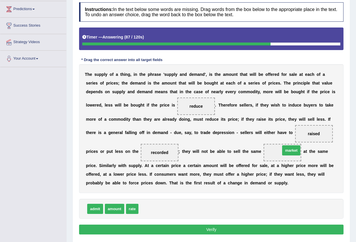
drag, startPoint x: 153, startPoint y: 208, endPoint x: 295, endPoint y: 150, distance: 153.7
